Goal: Find specific page/section: Find specific page/section

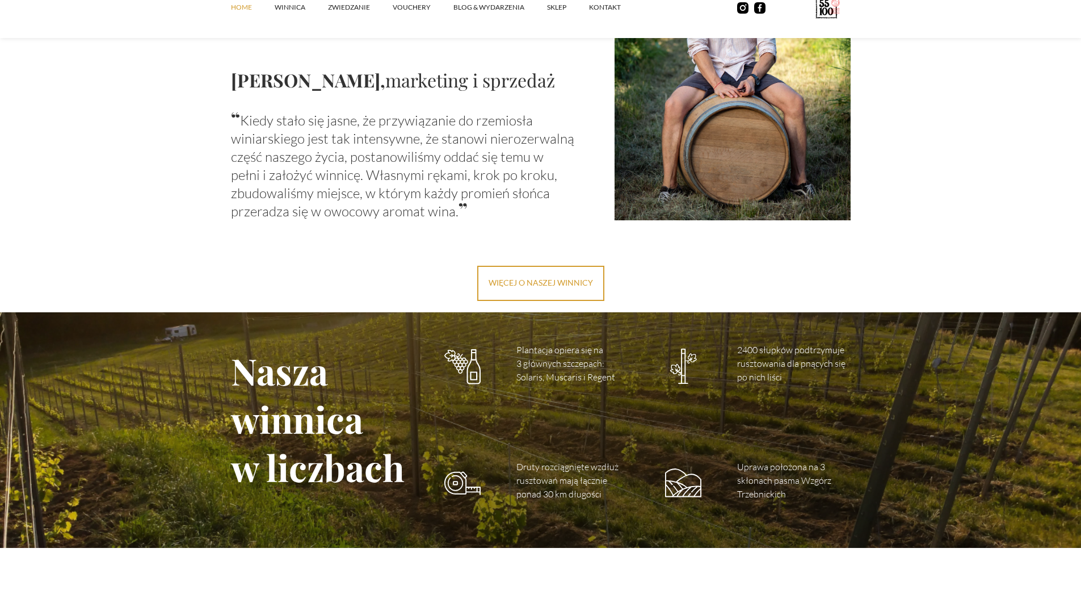
scroll to position [1532, 0]
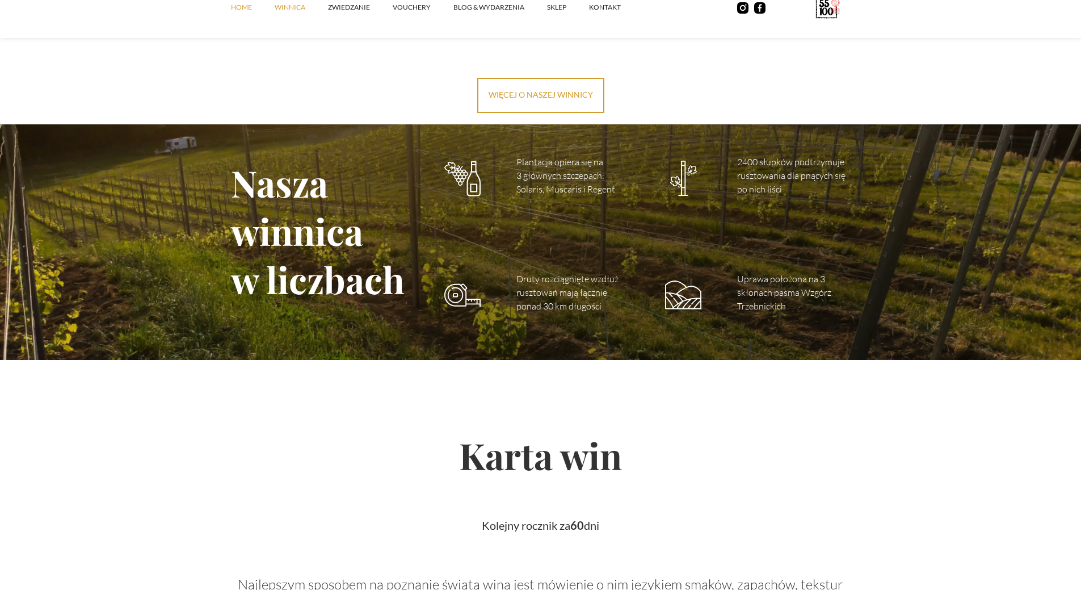
click at [292, 6] on link "winnica" at bounding box center [301, 7] width 53 height 34
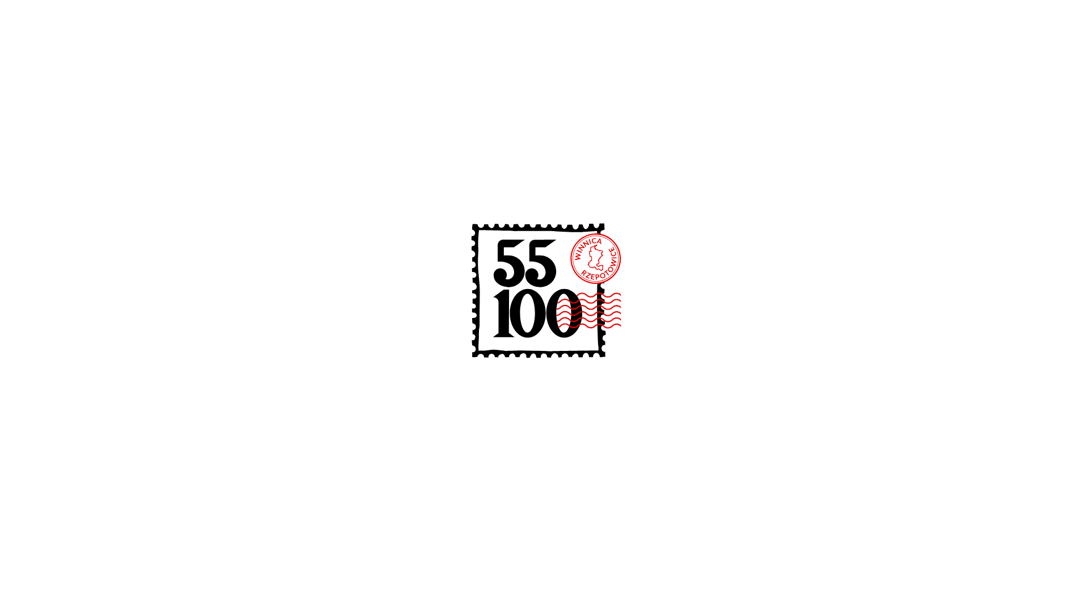
scroll to position [567, 0]
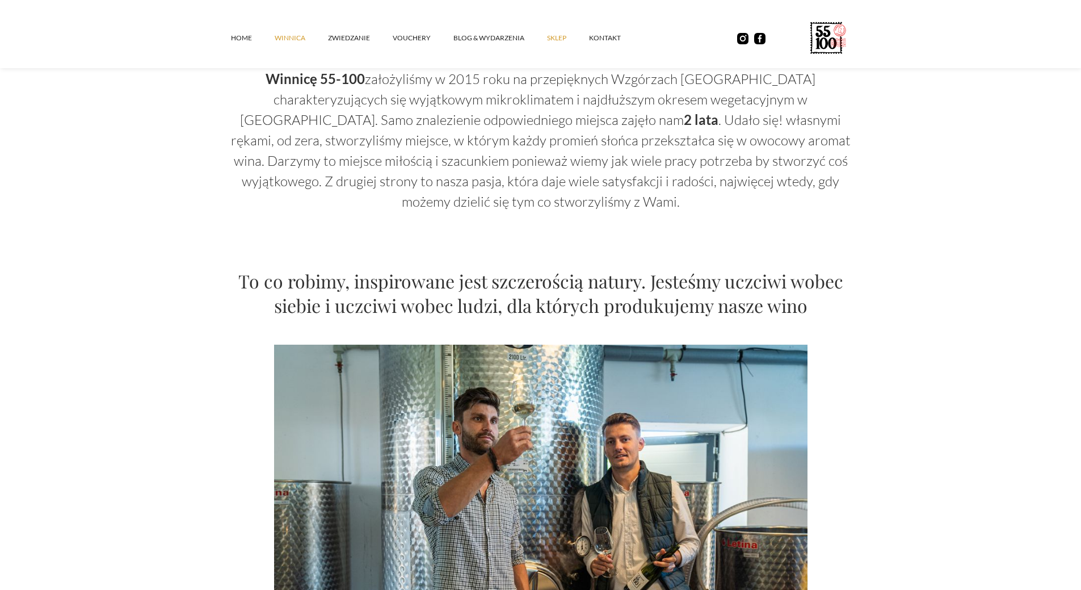
click at [565, 40] on link "SKLEP" at bounding box center [568, 38] width 42 height 34
